Goal: Transaction & Acquisition: Purchase product/service

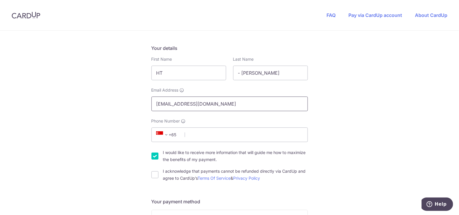
scroll to position [87, 0]
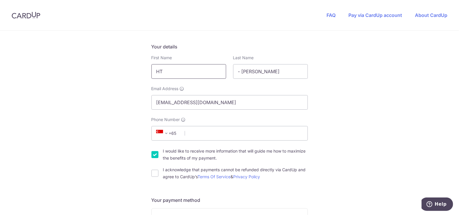
click at [189, 76] on input "HT" at bounding box center [188, 71] width 75 height 15
type input "Nicki"
type input "Chua"
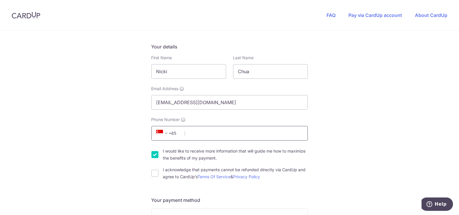
click at [207, 129] on input "Phone Number" at bounding box center [229, 133] width 156 height 15
type input "93820820"
click at [206, 125] on div "Phone Number +376 +971 +93 +1268 +1264 +355 +374 +244 +0 +54 +1684 +43 +61 +297…" at bounding box center [229, 129] width 156 height 24
click at [153, 159] on div "I would like to receive more information that will guide me how to maximize the…" at bounding box center [229, 155] width 156 height 14
click at [153, 155] on input "I would like to receive more information that will guide me how to maximize the…" at bounding box center [154, 154] width 7 height 7
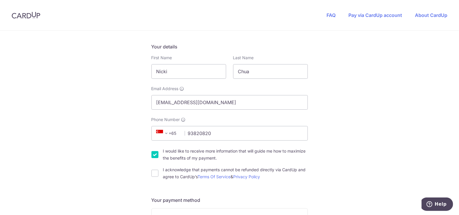
checkbox input "false"
click at [154, 174] on input "I acknowledge that payments cannot be refunded directly via CardUp and agree to…" at bounding box center [154, 173] width 7 height 7
checkbox input "true"
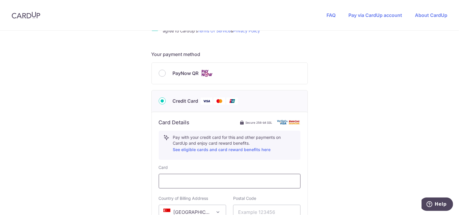
scroll to position [321, 0]
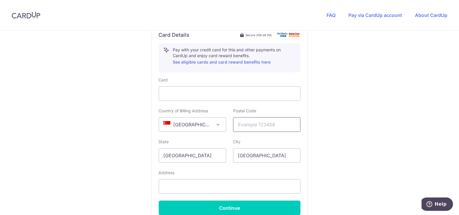
click at [264, 124] on input "text" at bounding box center [266, 124] width 67 height 15
type input "188105"
click at [222, 139] on div "State [GEOGRAPHIC_DATA]" at bounding box center [192, 151] width 67 height 24
click at [203, 156] on input "[GEOGRAPHIC_DATA]" at bounding box center [192, 155] width 67 height 15
click at [206, 188] on input "text" at bounding box center [230, 186] width 142 height 15
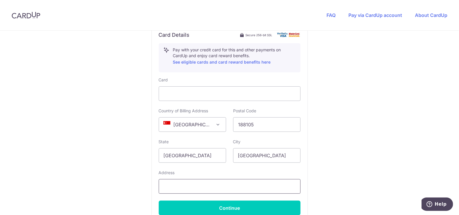
type input "Midtown Modern, [STREET_ADDRESS]"
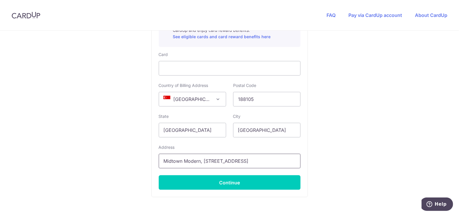
scroll to position [379, 0]
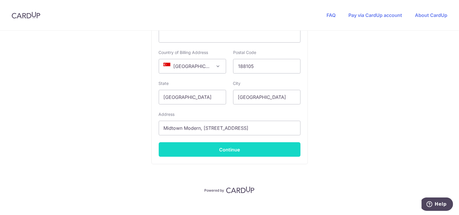
click at [233, 148] on button "Continue" at bounding box center [230, 149] width 142 height 15
type input "**** 0388"
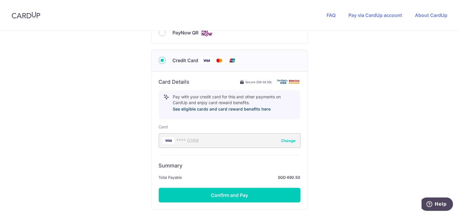
click at [206, 106] on link "See eligible cards and card reward benefits here" at bounding box center [222, 108] width 98 height 5
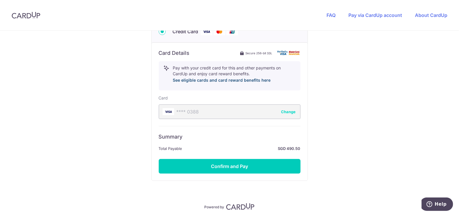
scroll to position [294, 0]
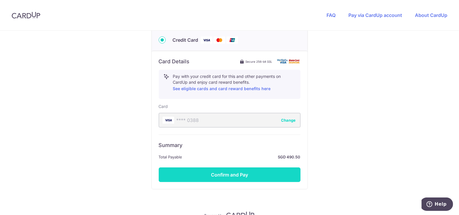
click at [207, 168] on button "Confirm and Pay" at bounding box center [230, 174] width 142 height 15
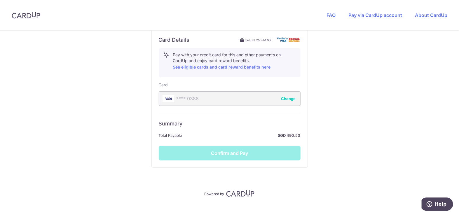
scroll to position [323, 0]
